Goal: Information Seeking & Learning: Learn about a topic

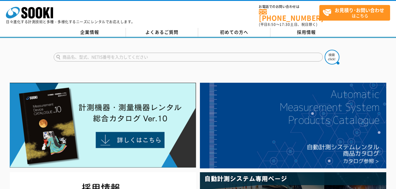
click at [128, 56] on input "text" at bounding box center [188, 57] width 269 height 9
type input "商品名、型式、NETIS番号を入力してください"
click at [117, 53] on input "text" at bounding box center [188, 57] width 269 height 9
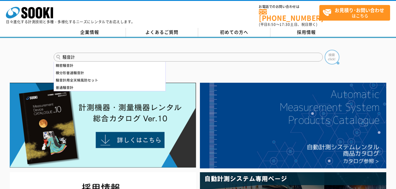
type input "騒音計"
click at [333, 60] on img at bounding box center [331, 57] width 15 height 15
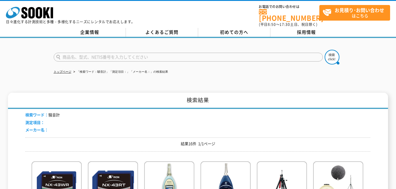
click at [127, 53] on input "text" at bounding box center [188, 57] width 269 height 9
type input "ok-s"
click at [324, 50] on button at bounding box center [331, 57] width 15 height 15
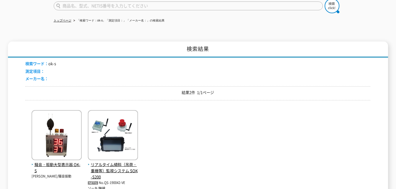
scroll to position [59, 0]
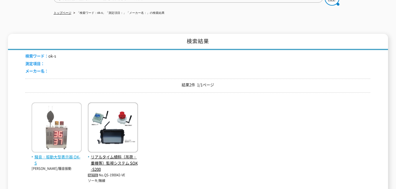
click at [68, 142] on img at bounding box center [57, 129] width 50 height 52
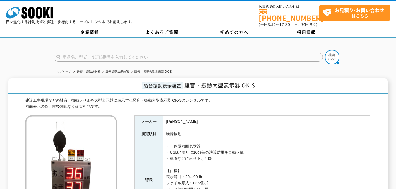
drag, startPoint x: 323, startPoint y: 99, endPoint x: 353, endPoint y: 103, distance: 30.3
click at [353, 103] on div "建設工事現場などの騒音、振動レベルを大型表示器に表示する騒音・振動大型表示器 OK-Sのレンタルです。 両面表示の為、前後関係なく設置可能です。" at bounding box center [197, 104] width 345 height 12
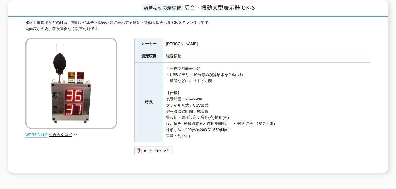
scroll to position [82, 0]
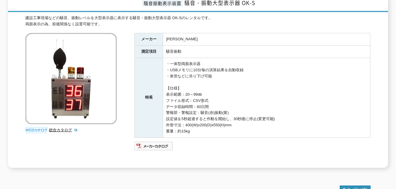
click at [36, 127] on img at bounding box center [36, 130] width 22 height 6
click at [43, 129] on img at bounding box center [36, 130] width 22 height 6
click at [42, 129] on img at bounding box center [36, 130] width 22 height 6
click at [60, 128] on link "総合カタログ" at bounding box center [63, 130] width 29 height 4
drag, startPoint x: 238, startPoint y: 153, endPoint x: 212, endPoint y: 162, distance: 27.3
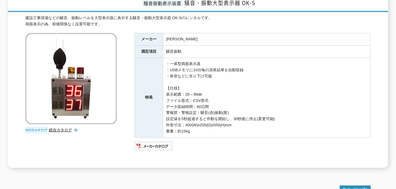
click at [212, 162] on div "メーカー 近藤インスルツルメンツ 測定項目 騒音振動 特長 ・一体型両面表示器 ・USBメモリに10分毎の演算結果を自動収録 ・単管などに吊り下げ可能 【仕様…" at bounding box center [252, 100] width 236 height 135
